Goal: Task Accomplishment & Management: Use online tool/utility

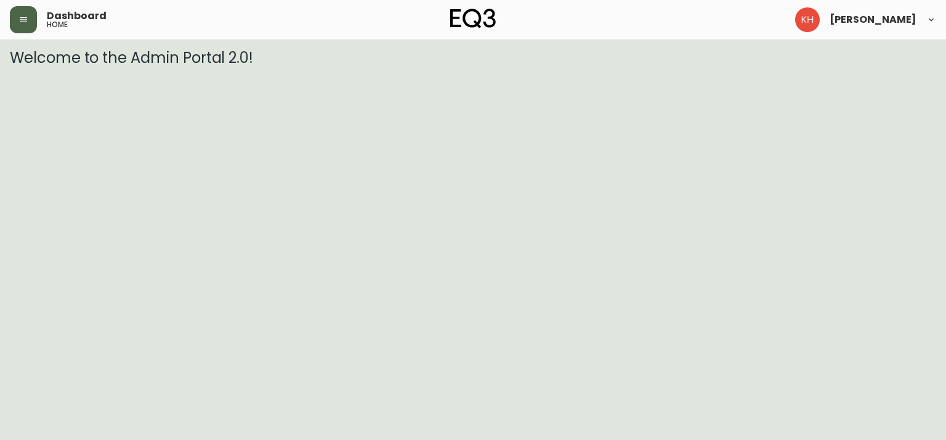
click at [30, 25] on button "button" at bounding box center [23, 19] width 27 height 27
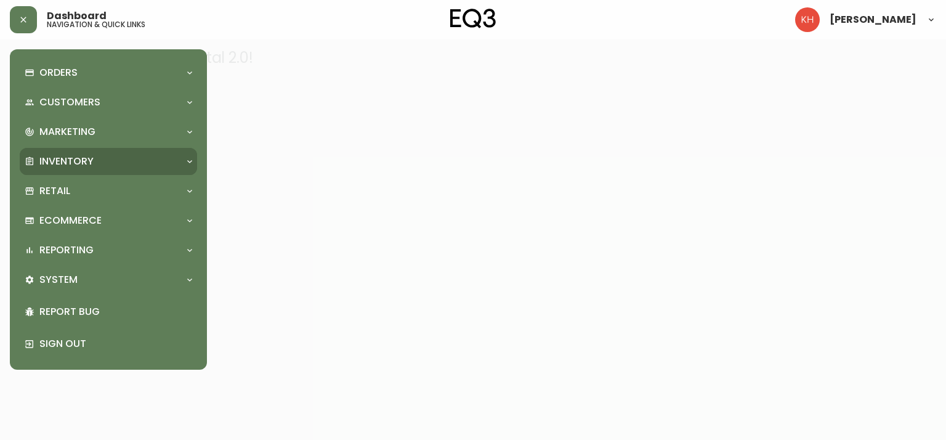
click at [91, 150] on div "Inventory" at bounding box center [108, 161] width 177 height 27
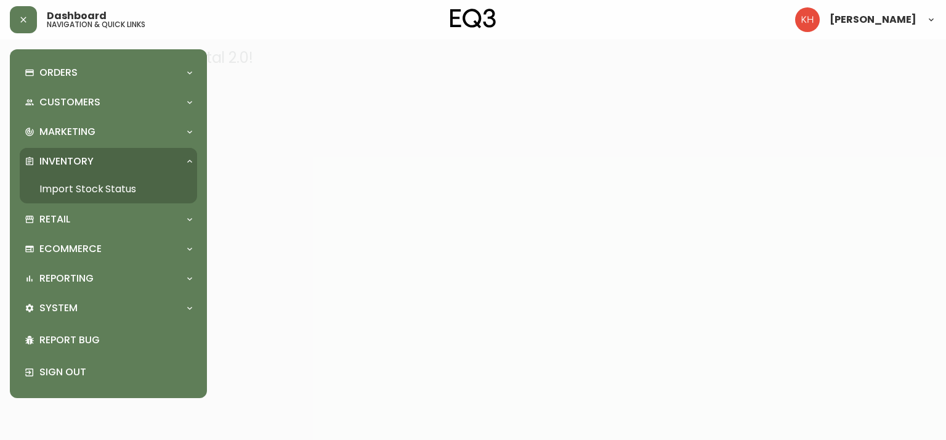
click at [86, 183] on link "Import Stock Status" at bounding box center [108, 189] width 177 height 28
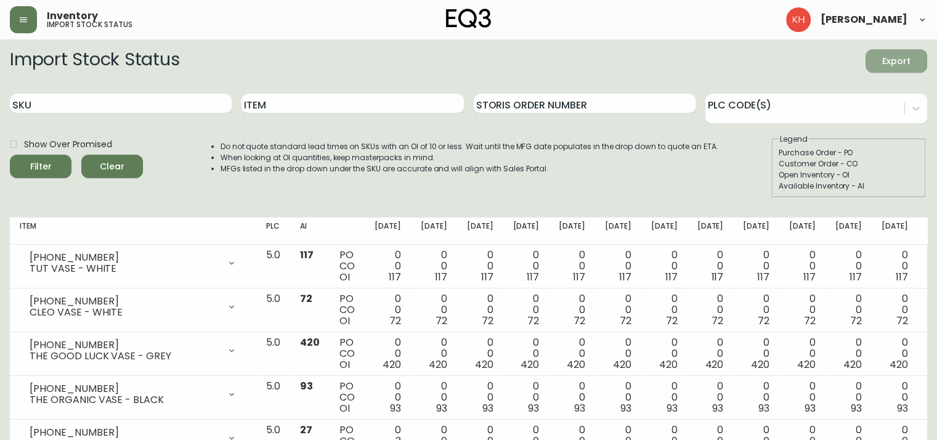
click at [895, 64] on span "Export" at bounding box center [896, 61] width 42 height 15
